Goal: Transaction & Acquisition: Purchase product/service

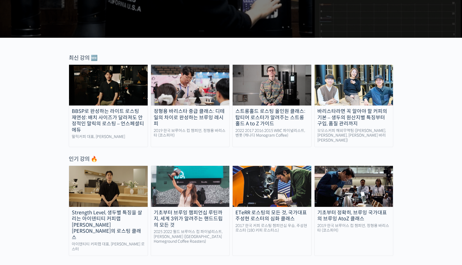
scroll to position [156, 0]
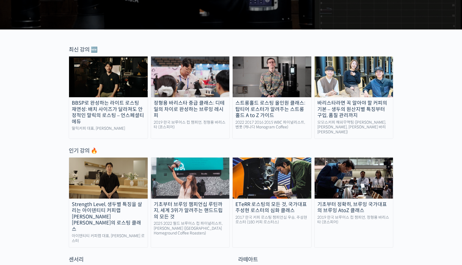
click at [288, 76] on img at bounding box center [272, 76] width 79 height 41
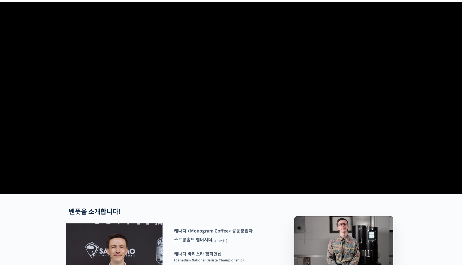
scroll to position [186, 0]
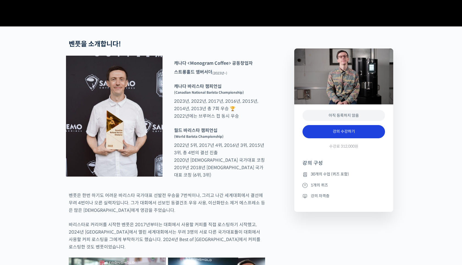
click at [342, 138] on link "강의 수강하기" at bounding box center [344, 131] width 83 height 13
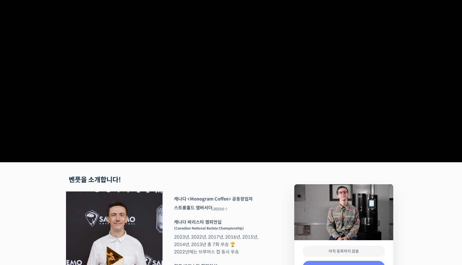
scroll to position [0, 0]
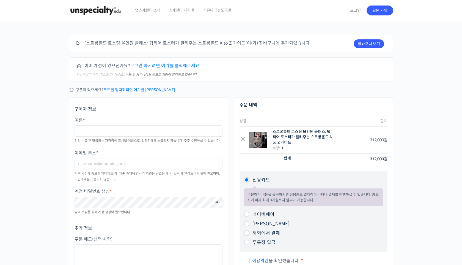
scroll to position [2, 0]
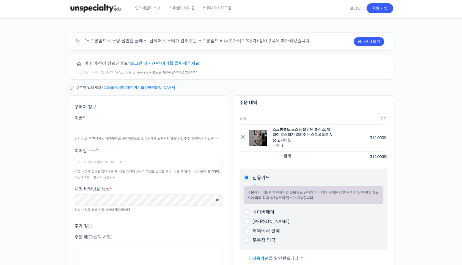
click at [144, 87] on link "코드를 입력하려면 여기를 [PERSON_NAME]" at bounding box center [139, 87] width 72 height 5
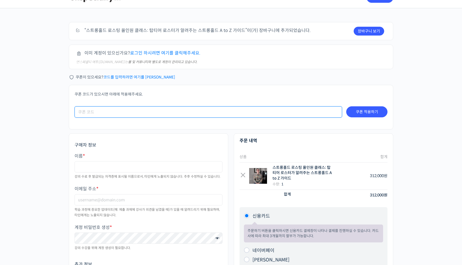
scroll to position [19, 0]
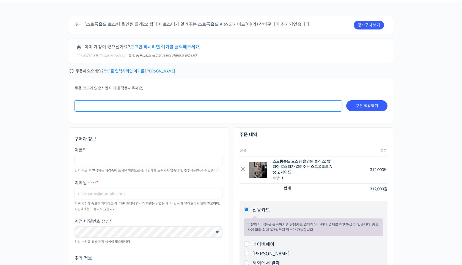
click at [145, 101] on input "쿠폰:" at bounding box center [209, 105] width 268 height 11
paste input "KbFTa3V@HF4E"
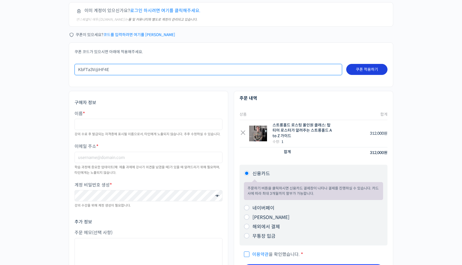
scroll to position [54, 0]
type input "KbFTa3V@HF4E"
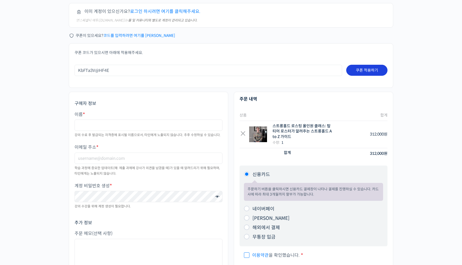
click at [375, 72] on button "쿠폰 적용하기" at bounding box center [366, 70] width 41 height 11
